Goal: Check status: Check status

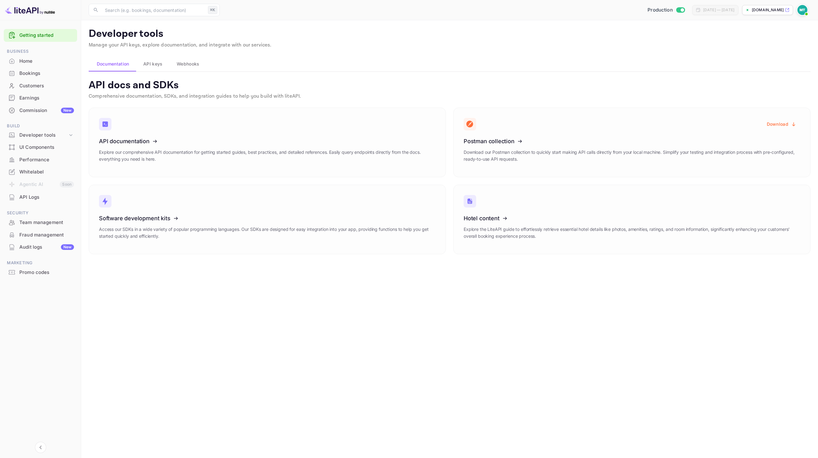
click at [35, 62] on div "Home" at bounding box center [46, 61] width 55 height 7
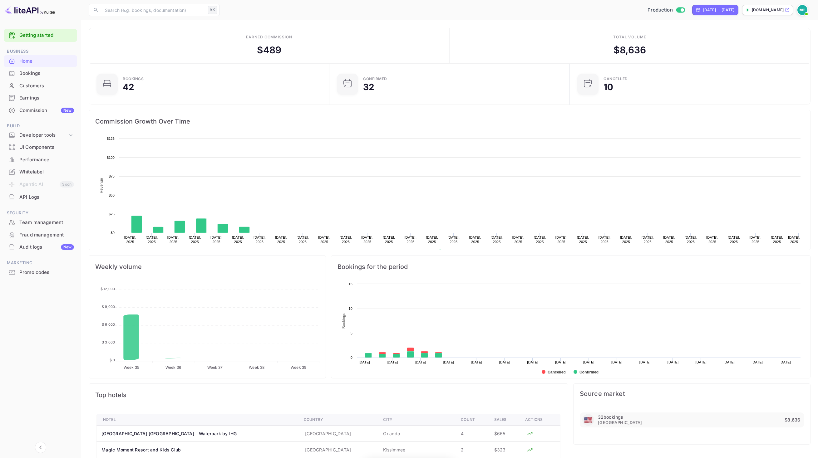
scroll to position [101, 236]
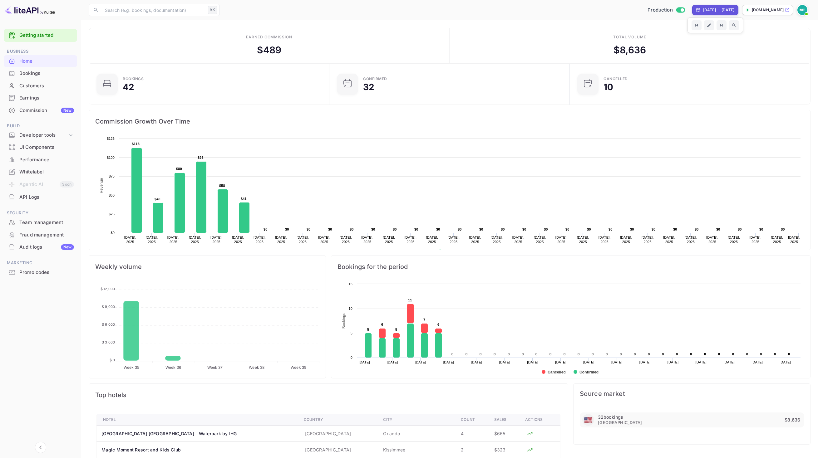
click at [720, 7] on div "[DATE] — [DATE]" at bounding box center [718, 10] width 31 height 6
select select "7"
select select "2025"
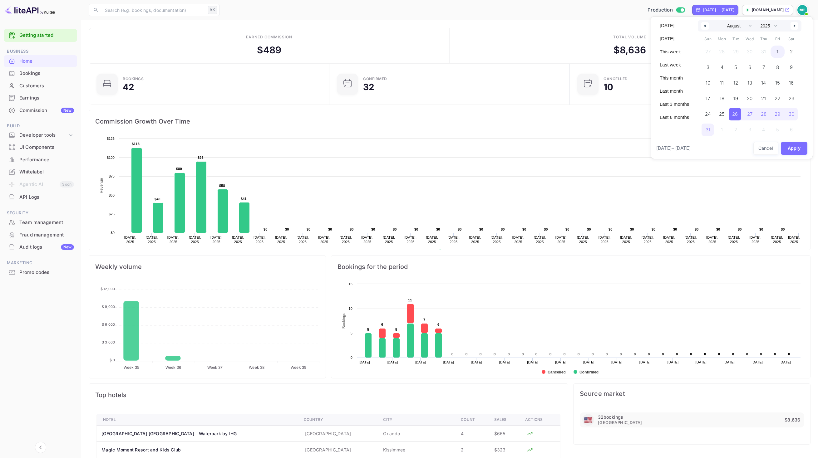
click at [779, 53] on span "1" at bounding box center [777, 52] width 14 height 12
click at [708, 131] on span "31" at bounding box center [707, 129] width 5 height 11
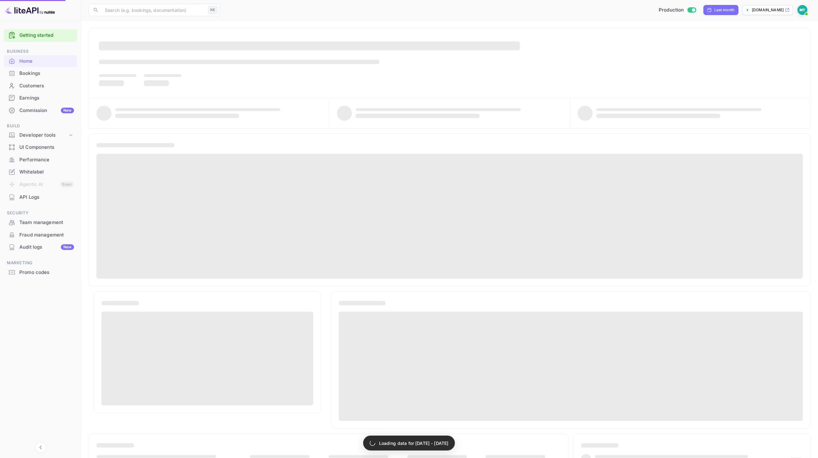
select select "6"
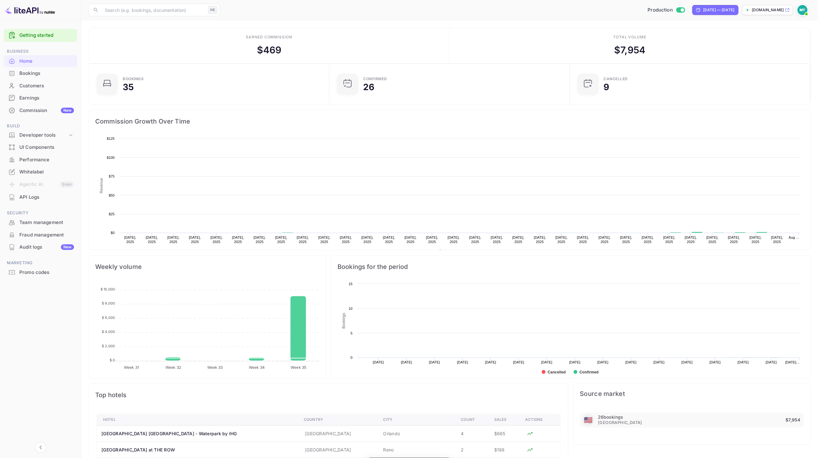
scroll to position [101, 236]
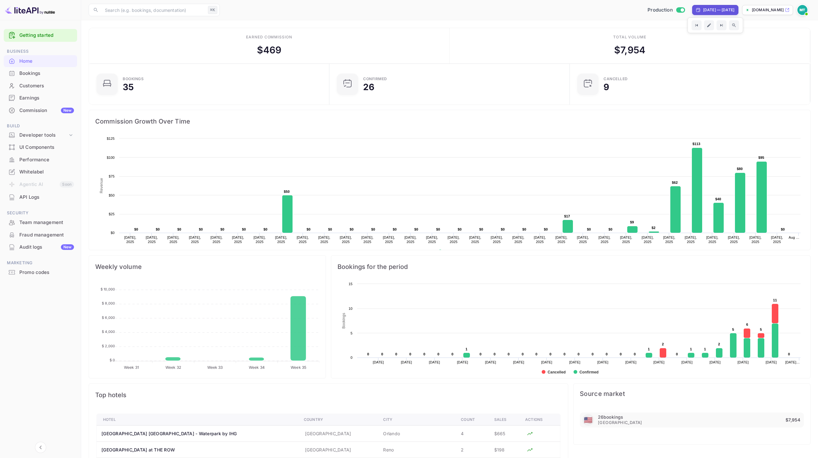
click at [723, 10] on div "[DATE] — [DATE]" at bounding box center [718, 10] width 31 height 6
select select "6"
select select "2025"
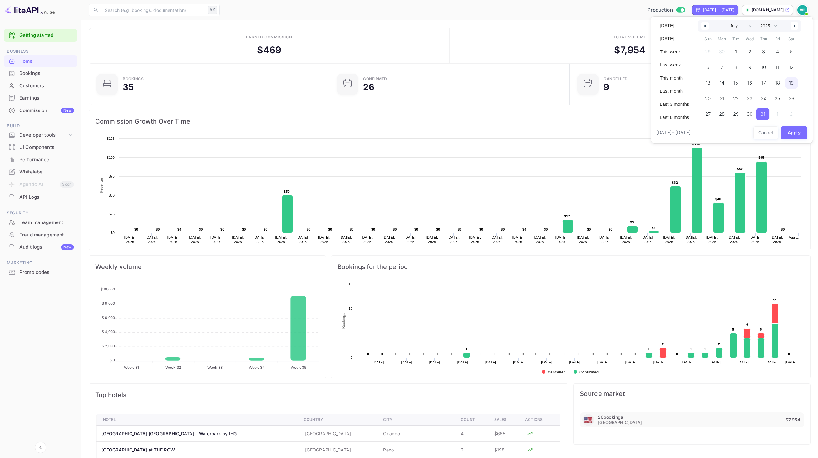
click at [790, 83] on span "19" at bounding box center [791, 82] width 5 height 11
click at [763, 115] on span "31" at bounding box center [763, 114] width 5 height 11
click at [789, 127] on button "Apply" at bounding box center [793, 132] width 27 height 13
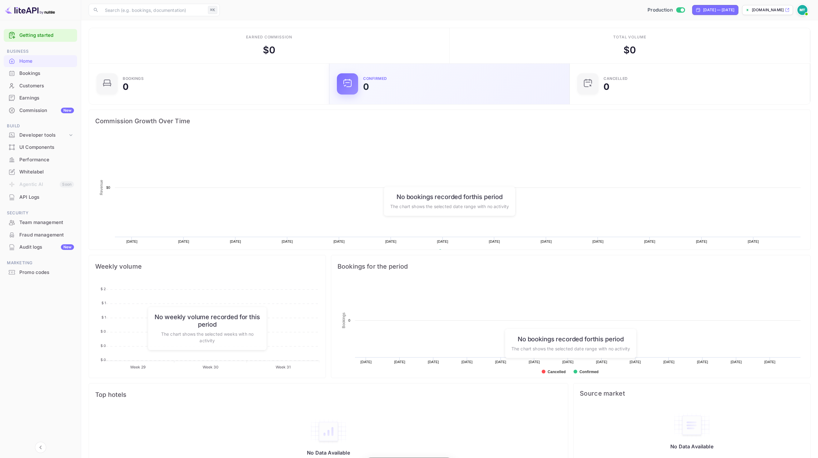
scroll to position [101, 236]
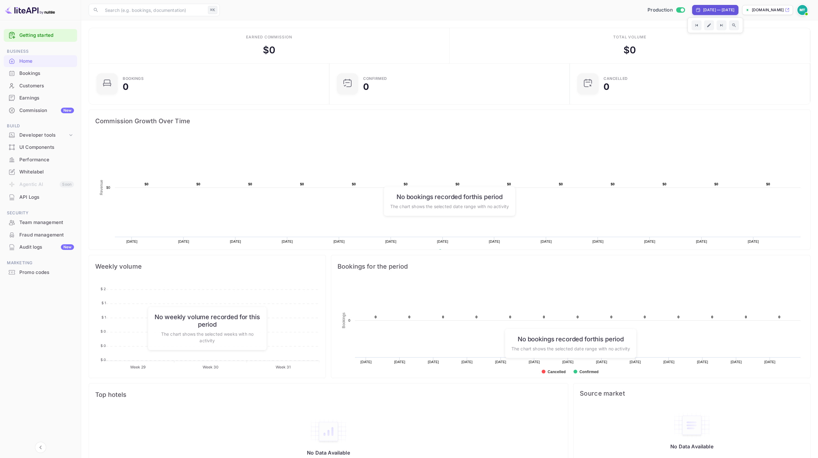
click at [716, 11] on div "[DATE] — [DATE]" at bounding box center [718, 10] width 31 height 6
select select "6"
select select "2025"
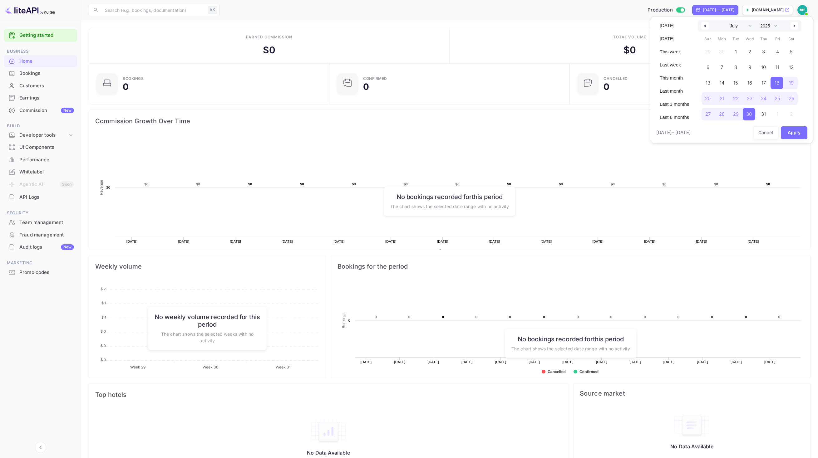
click at [793, 26] on icon "button" at bounding box center [794, 26] width 3 height 2
select select "7"
click at [775, 84] on span "15" at bounding box center [777, 82] width 5 height 11
click at [707, 128] on span "31" at bounding box center [707, 129] width 5 height 11
click at [794, 151] on button "Apply" at bounding box center [793, 148] width 27 height 13
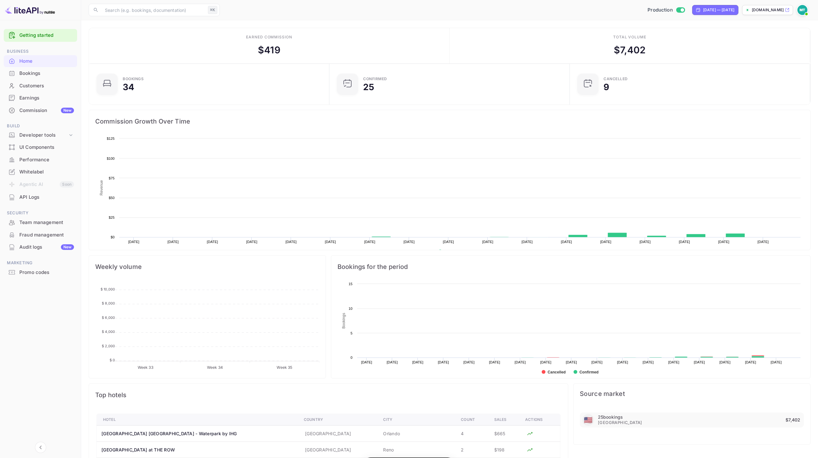
scroll to position [101, 236]
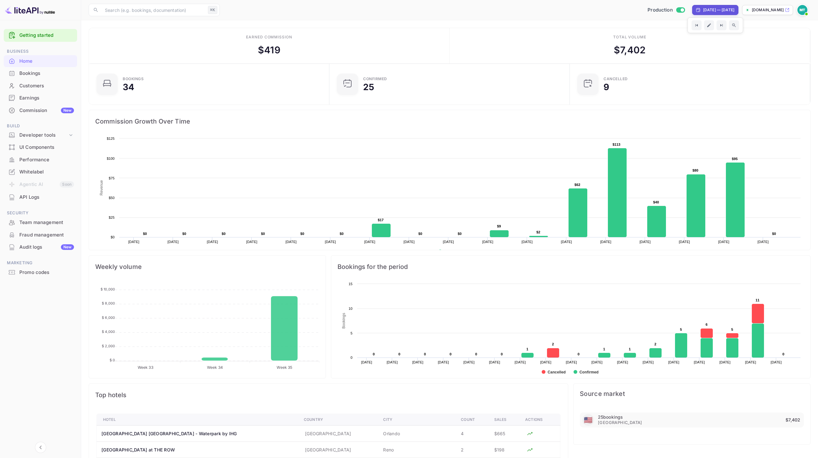
click at [712, 9] on div "[DATE] — [DATE]" at bounding box center [718, 10] width 31 height 6
select select "7"
select select "2025"
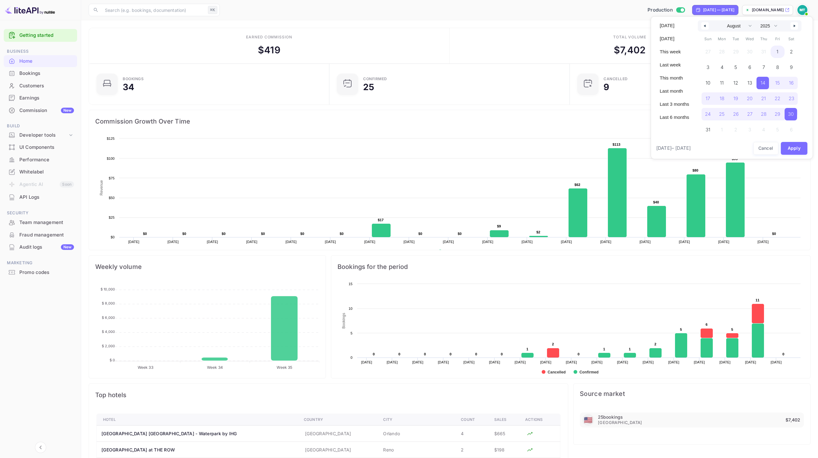
click at [778, 52] on span "1" at bounding box center [777, 52] width 14 height 12
click at [704, 129] on span "31" at bounding box center [708, 130] width 14 height 12
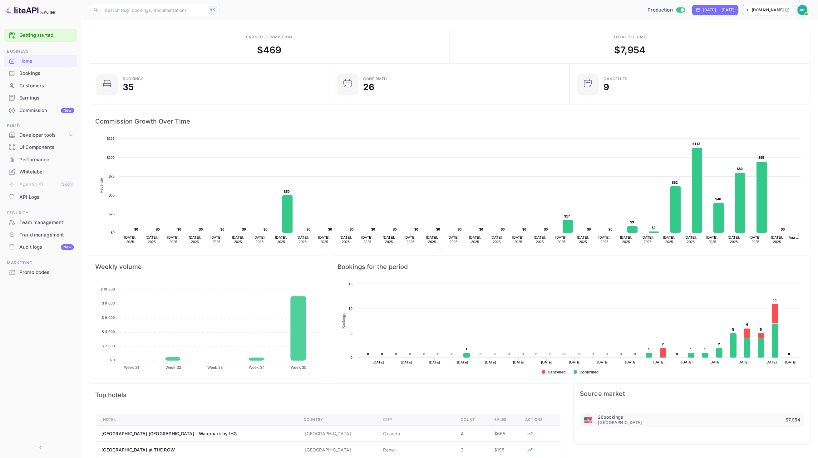
click at [267, 5] on div "Production [DATE] — [DATE] [DOMAIN_NAME]" at bounding box center [516, 9] width 588 height 11
click at [403, 37] on div "Earned commission $ 469" at bounding box center [269, 46] width 360 height 36
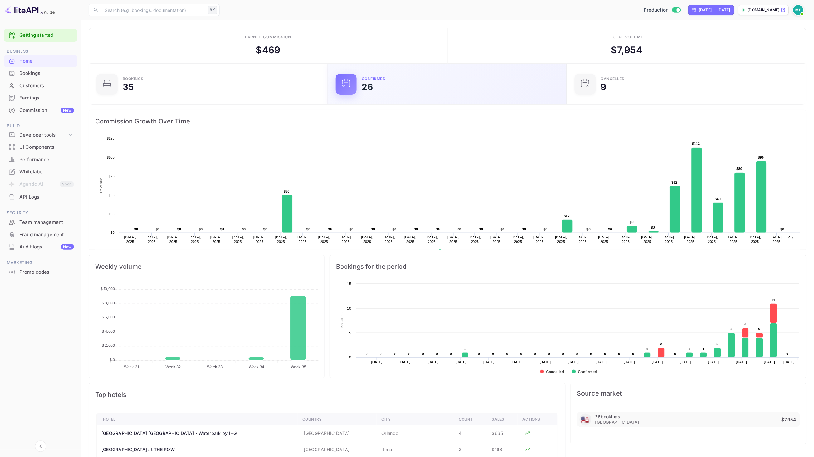
scroll to position [101, 235]
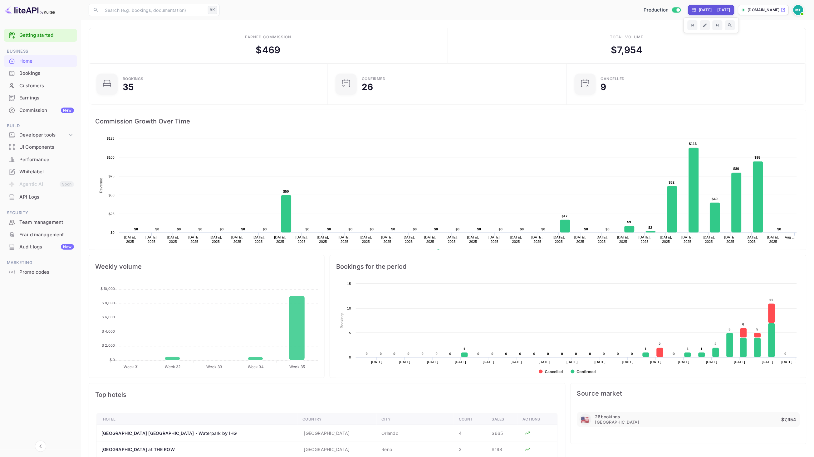
click at [696, 6] on div "[DATE] — [DATE]" at bounding box center [711, 10] width 46 height 10
select select "6"
select select "2025"
click at [789, 26] on icon "button" at bounding box center [790, 26] width 3 height 2
select select "7"
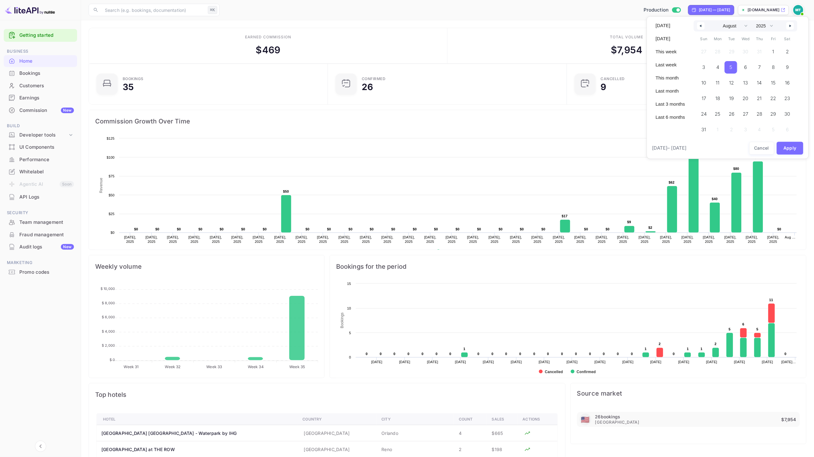
click at [733, 71] on span "5" at bounding box center [731, 67] width 12 height 12
click at [706, 128] on span "31" at bounding box center [704, 130] width 14 height 12
click at [798, 153] on button "Apply" at bounding box center [790, 148] width 27 height 13
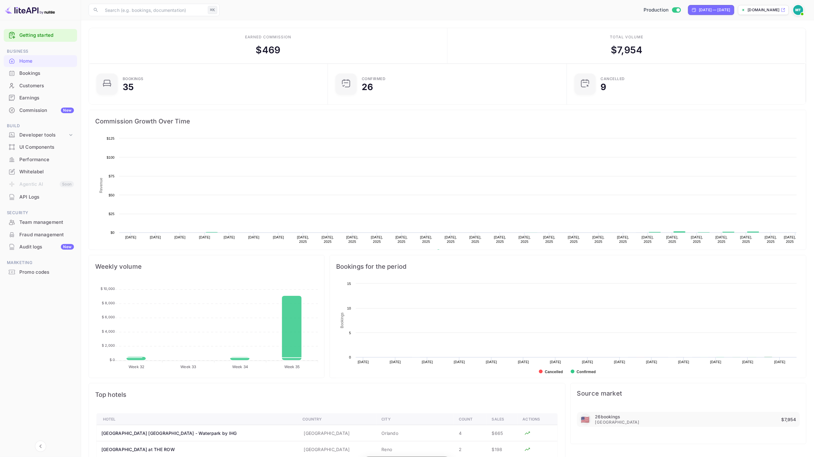
scroll to position [101, 235]
